Goal: Information Seeking & Learning: Learn about a topic

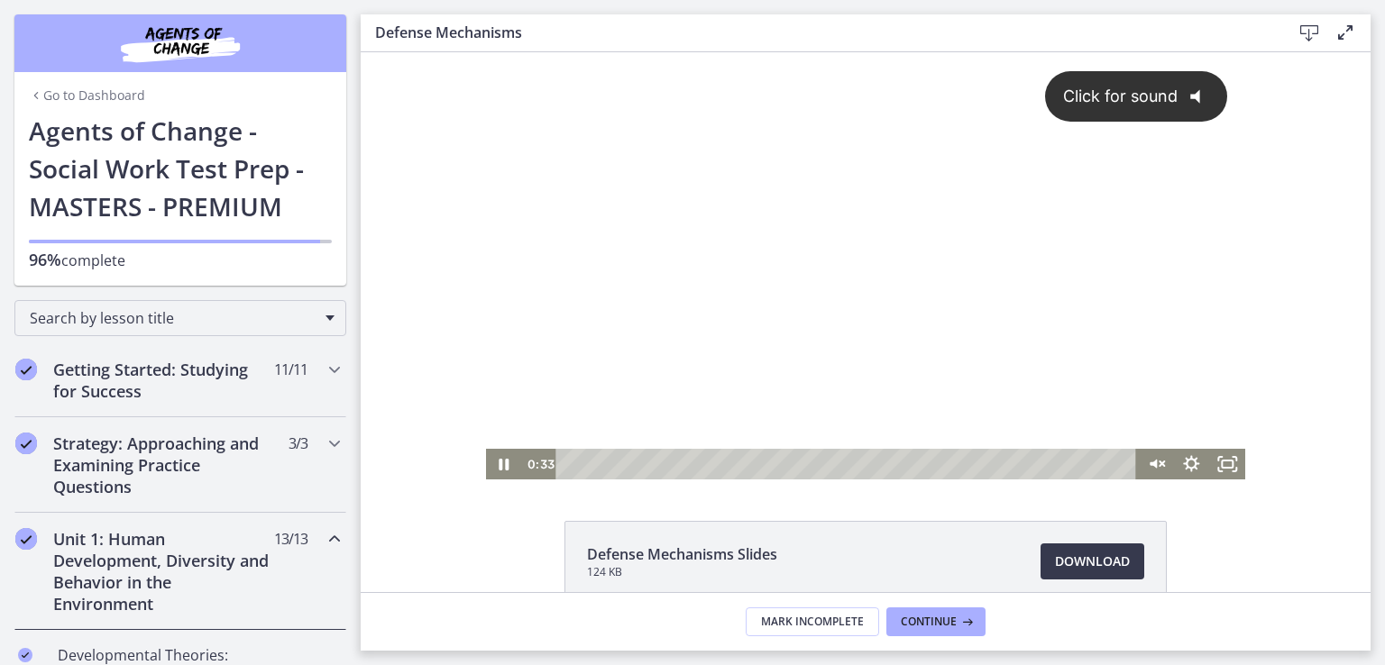
click at [1064, 230] on div "Click for sound @keyframes VOLUME_SMALL_WAVE_FLASH { 0% { opacity: 0; } 33% { o…" at bounding box center [866, 250] width 760 height 397
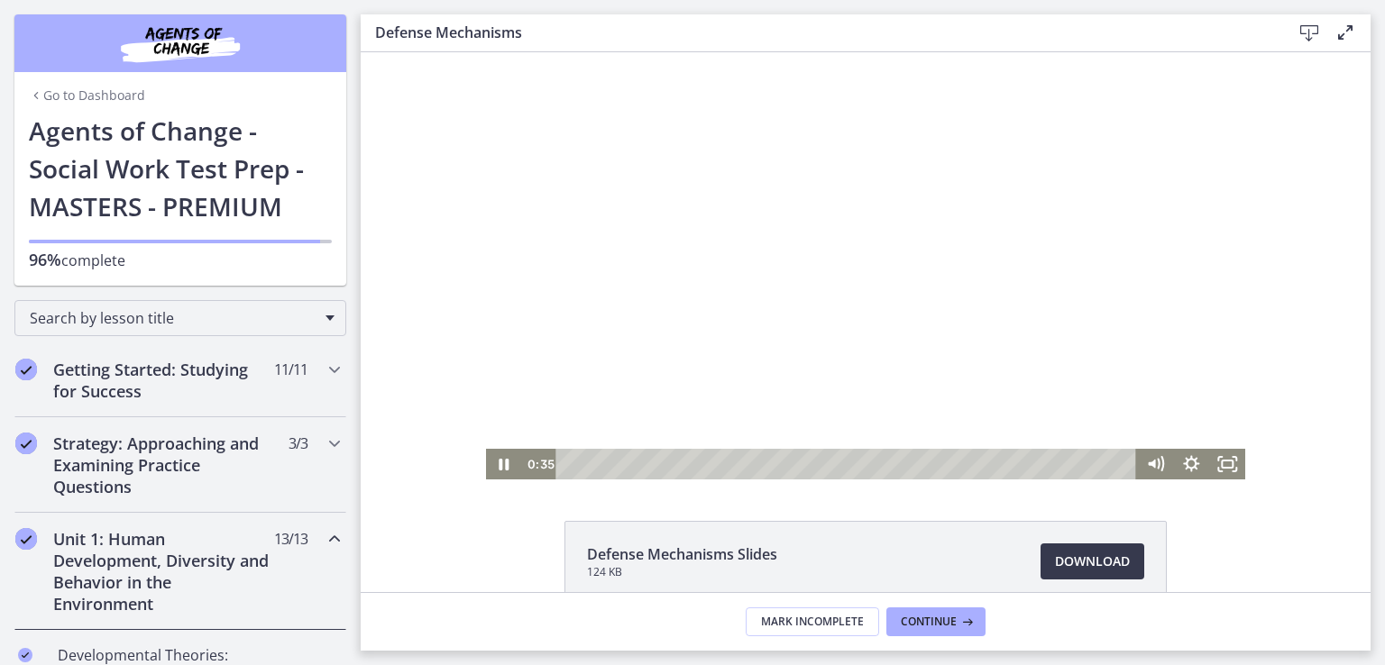
click at [925, 217] on div at bounding box center [866, 265] width 760 height 427
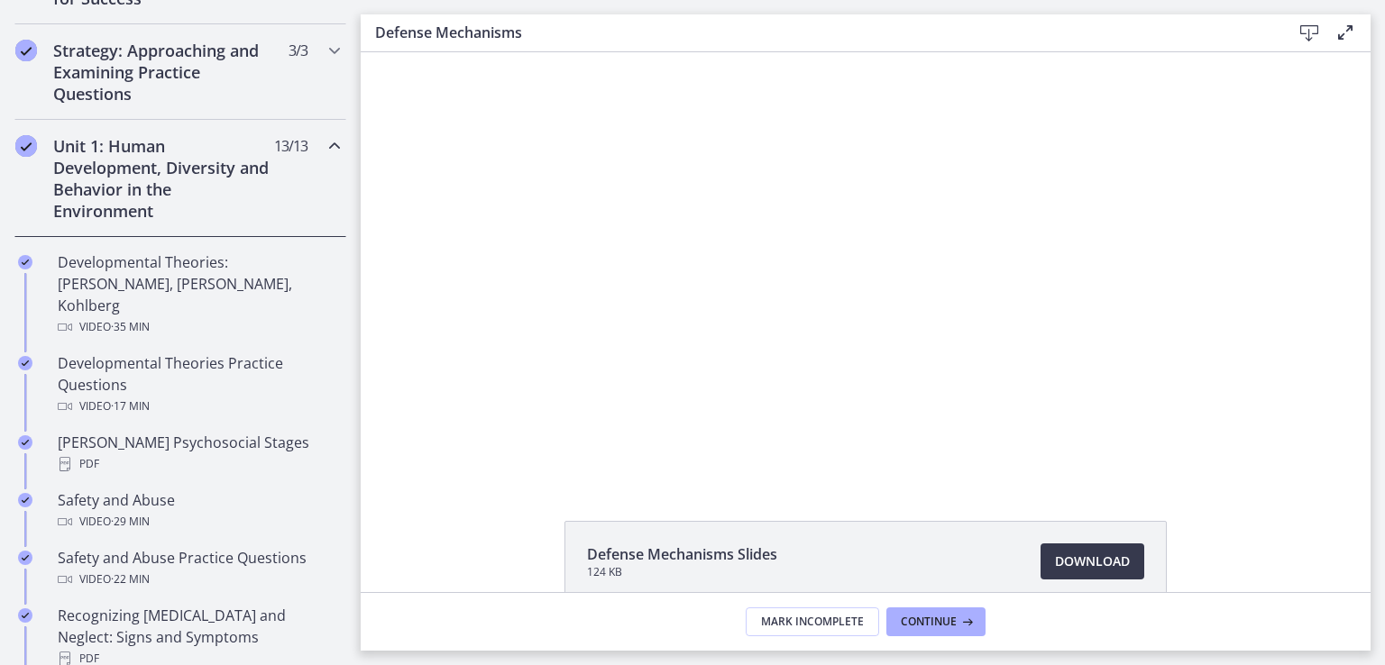
scroll to position [397, 0]
click at [324, 145] on icon "Chapters" at bounding box center [335, 143] width 22 height 22
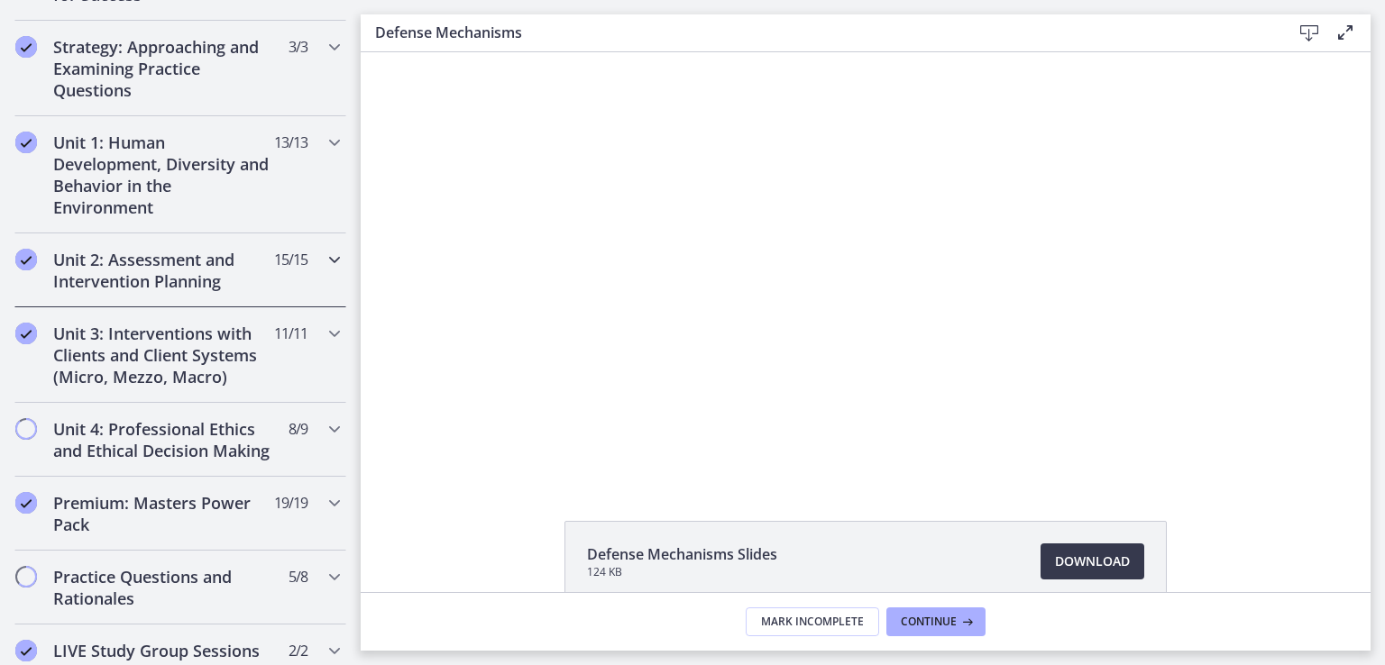
click at [324, 261] on icon "Chapters" at bounding box center [335, 260] width 22 height 22
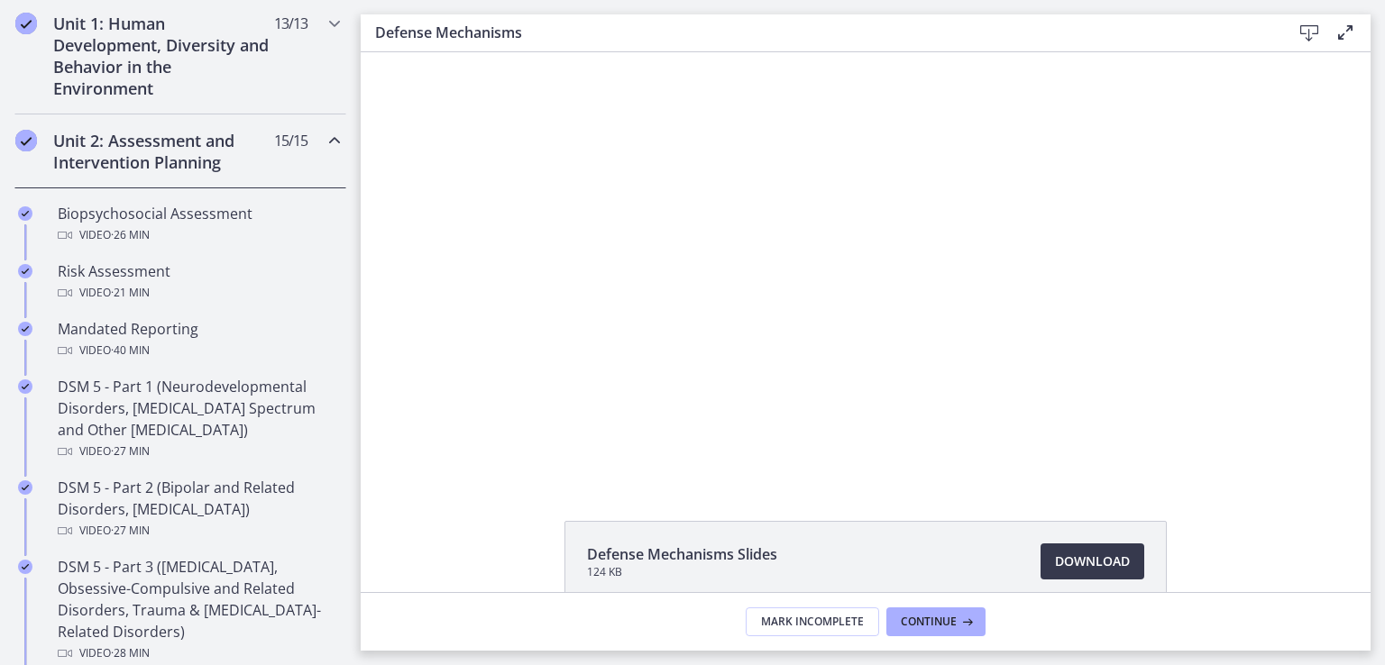
scroll to position [548, 0]
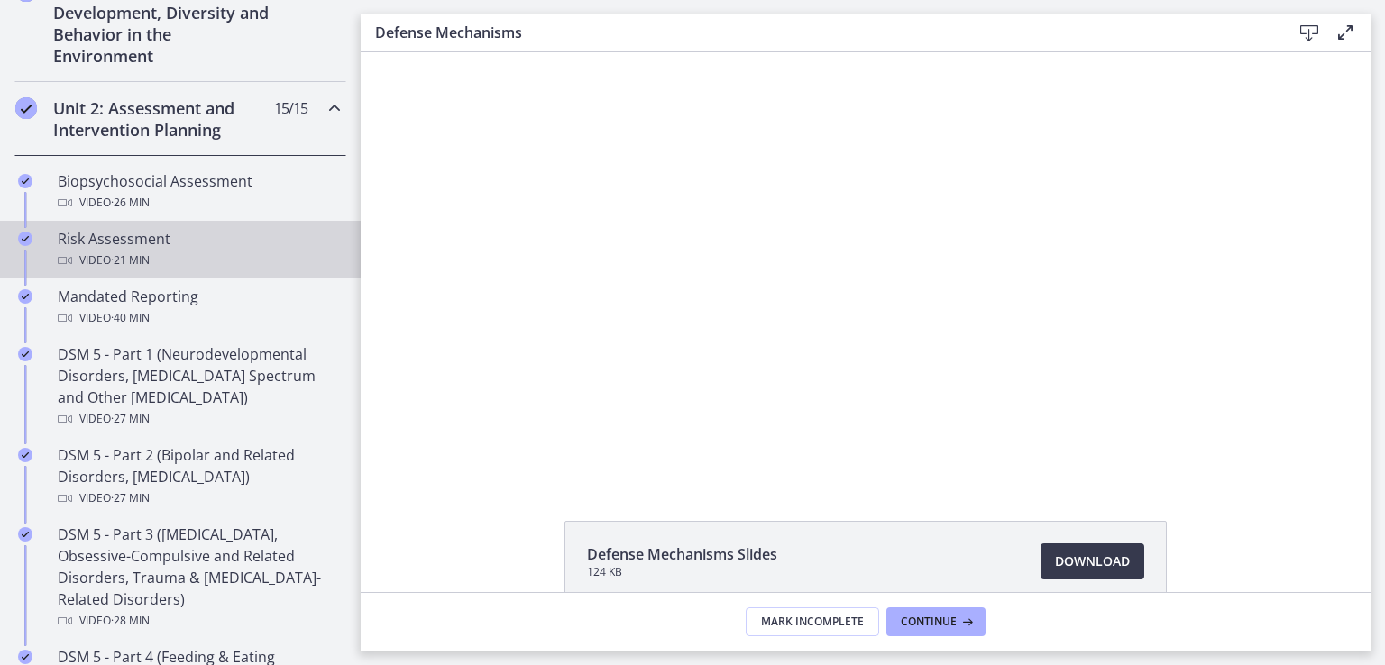
click at [124, 239] on div "Risk Assessment Video · 21 min" at bounding box center [198, 249] width 281 height 43
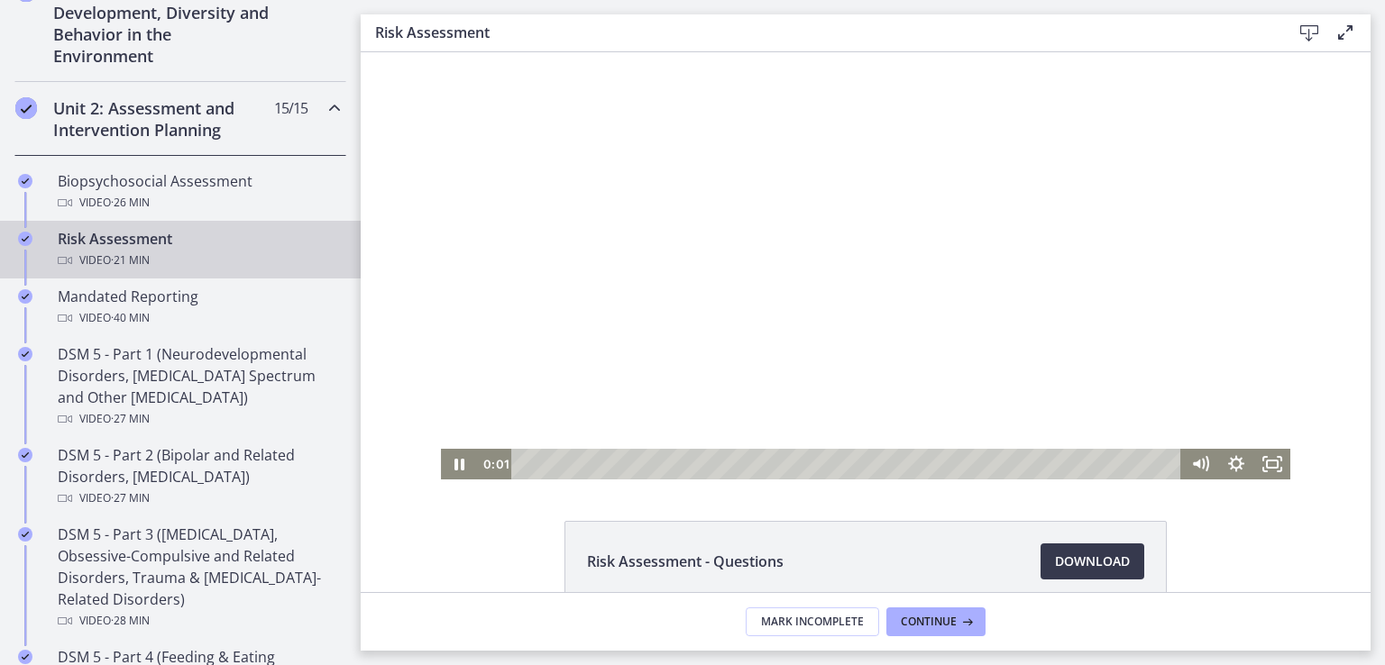
click at [668, 318] on div at bounding box center [865, 265] width 849 height 427
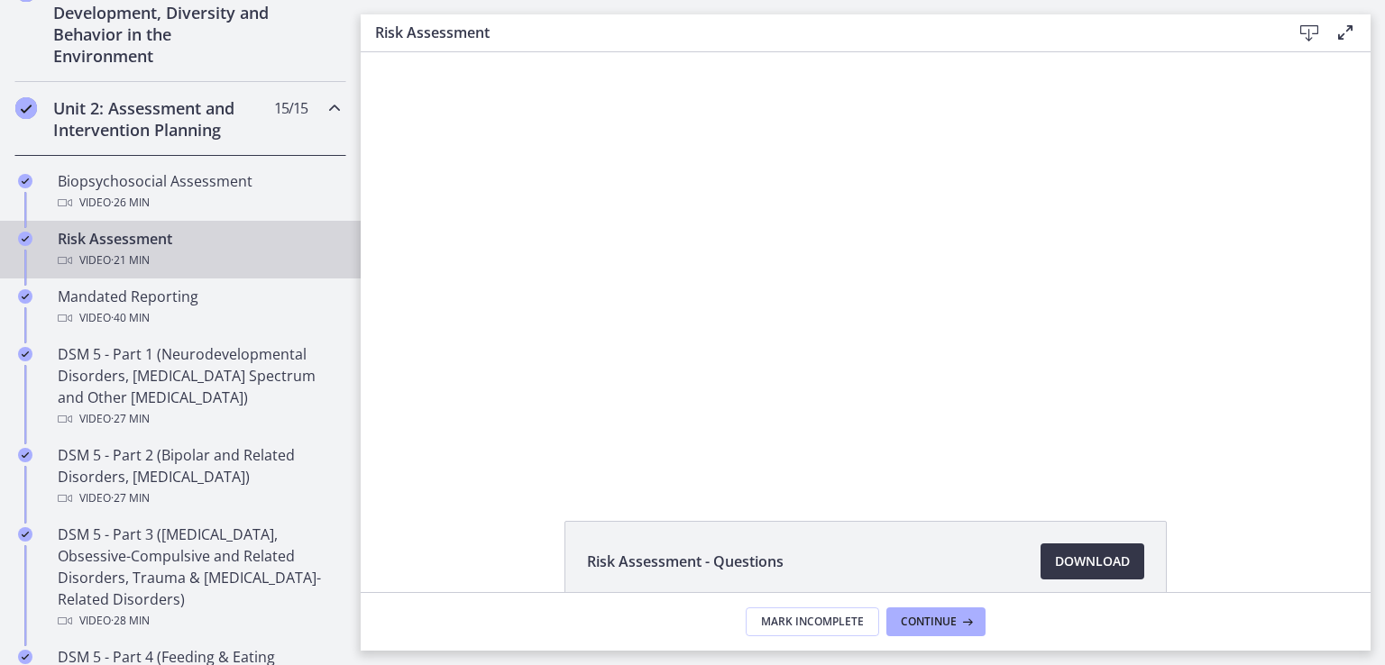
click at [1055, 560] on span "Download Opens in a new window" at bounding box center [1092, 562] width 75 height 22
